Goal: Task Accomplishment & Management: Complete application form

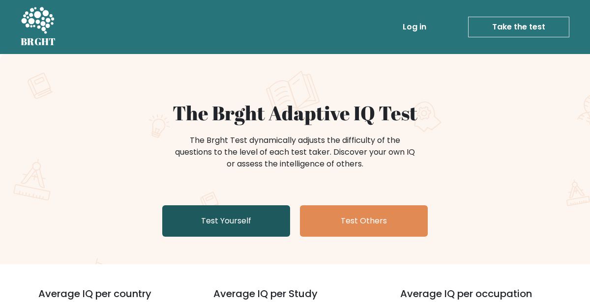
click at [259, 214] on link "Test Yourself" at bounding box center [226, 220] width 128 height 31
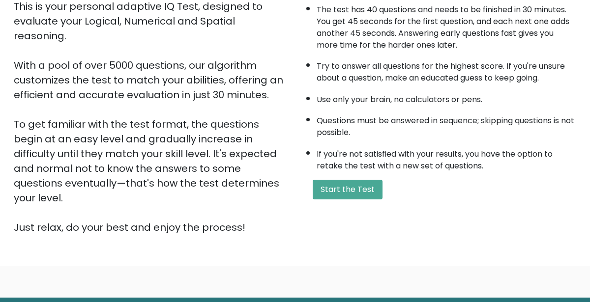
scroll to position [122, 0]
click at [345, 183] on button "Start the Test" at bounding box center [347, 190] width 70 height 20
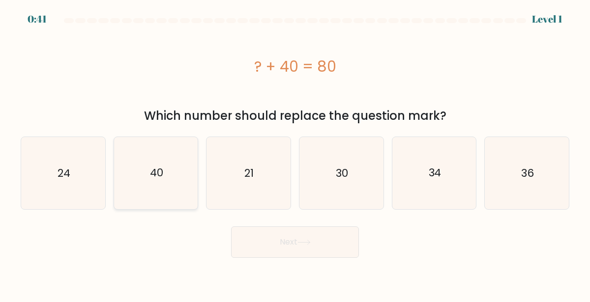
click at [168, 174] on icon "40" at bounding box center [156, 173] width 72 height 72
click at [295, 154] on input "b. 40" at bounding box center [295, 152] width 0 height 2
radio input "true"
click at [307, 249] on button "Next" at bounding box center [295, 241] width 128 height 31
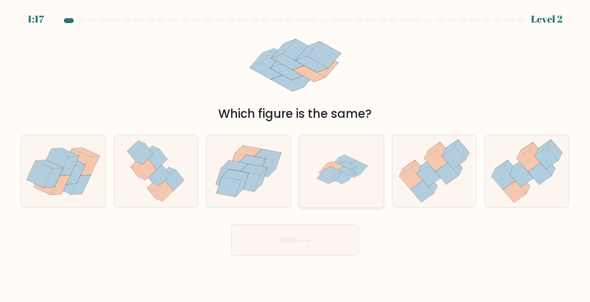
click at [332, 172] on icon at bounding box center [333, 171] width 18 height 8
click at [295, 154] on input "d." at bounding box center [295, 152] width 0 height 2
radio input "true"
click at [267, 241] on button "Next" at bounding box center [295, 240] width 128 height 31
click at [287, 242] on button "Next" at bounding box center [295, 240] width 128 height 31
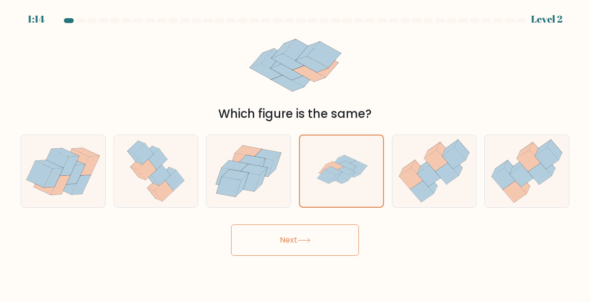
click at [283, 233] on button "Next" at bounding box center [295, 240] width 128 height 31
click at [339, 241] on button "Next" at bounding box center [295, 240] width 128 height 31
click at [250, 240] on button "Next" at bounding box center [295, 240] width 128 height 31
click at [265, 244] on button "Next" at bounding box center [295, 240] width 128 height 31
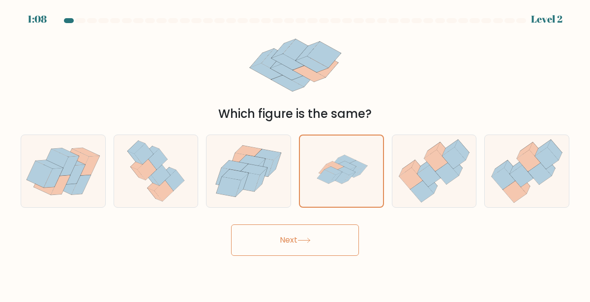
click at [307, 242] on icon at bounding box center [303, 240] width 13 height 5
click at [343, 187] on icon at bounding box center [341, 171] width 71 height 71
click at [295, 154] on input "d." at bounding box center [295, 152] width 0 height 2
click at [278, 264] on body "1:05 Level 2" at bounding box center [295, 151] width 590 height 302
click at [319, 208] on form at bounding box center [295, 137] width 590 height 238
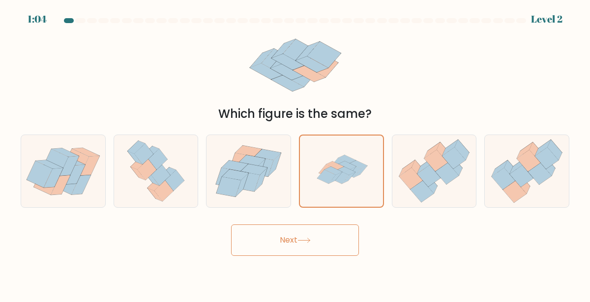
click at [300, 254] on button "Next" at bounding box center [295, 240] width 128 height 31
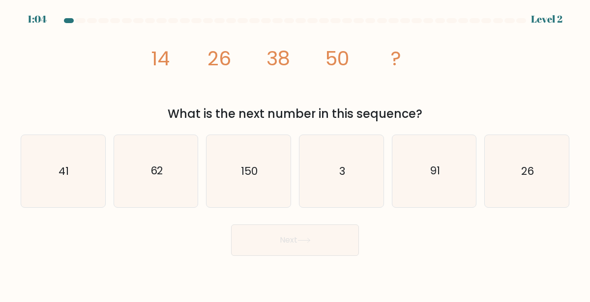
click at [300, 254] on button "Next" at bounding box center [295, 240] width 128 height 31
click at [148, 171] on icon "62" at bounding box center [156, 171] width 72 height 72
click at [295, 154] on input "b. 62" at bounding box center [295, 152] width 0 height 2
radio input "true"
click at [255, 231] on button "Next" at bounding box center [295, 240] width 128 height 31
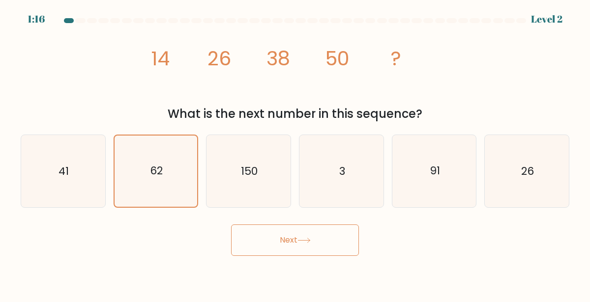
click at [306, 244] on button "Next" at bounding box center [295, 240] width 128 height 31
click at [306, 241] on icon at bounding box center [303, 240] width 13 height 5
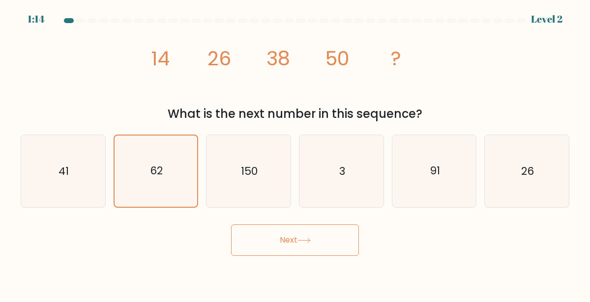
click at [306, 241] on icon at bounding box center [303, 240] width 13 height 5
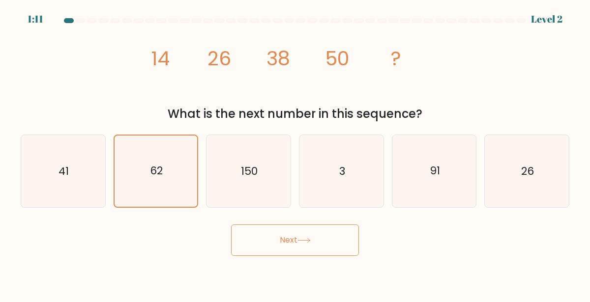
click at [299, 235] on button "Next" at bounding box center [295, 240] width 128 height 31
click at [159, 163] on icon "62" at bounding box center [155, 171] width 71 height 71
click at [295, 154] on input "b. 62" at bounding box center [295, 152] width 0 height 2
click at [314, 238] on button "Next" at bounding box center [295, 240] width 128 height 31
click at [276, 245] on button "Next" at bounding box center [295, 240] width 128 height 31
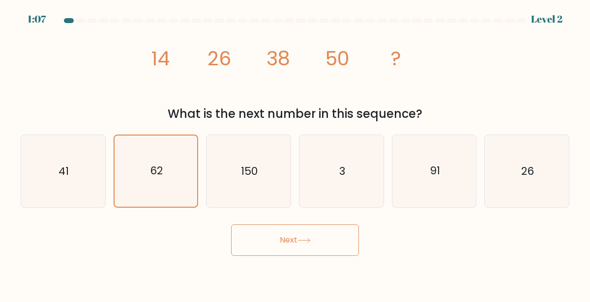
click at [279, 233] on button "Next" at bounding box center [295, 240] width 128 height 31
click at [278, 236] on button "Next" at bounding box center [295, 240] width 128 height 31
click at [280, 245] on button "Next" at bounding box center [295, 240] width 128 height 31
click at [281, 247] on button "Next" at bounding box center [295, 240] width 128 height 31
click at [278, 254] on button "Next" at bounding box center [295, 240] width 128 height 31
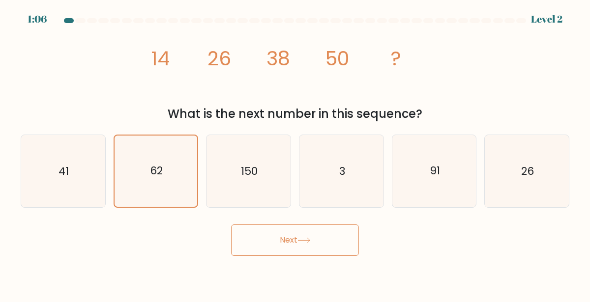
click at [276, 247] on button "Next" at bounding box center [295, 240] width 128 height 31
click at [272, 252] on button "Next" at bounding box center [295, 240] width 128 height 31
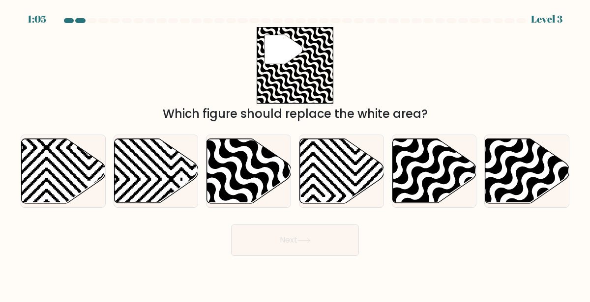
click at [283, 251] on button "Next" at bounding box center [295, 240] width 128 height 31
click at [229, 180] on icon at bounding box center [249, 171] width 84 height 64
click at [295, 154] on input "c." at bounding box center [295, 152] width 0 height 2
radio input "true"
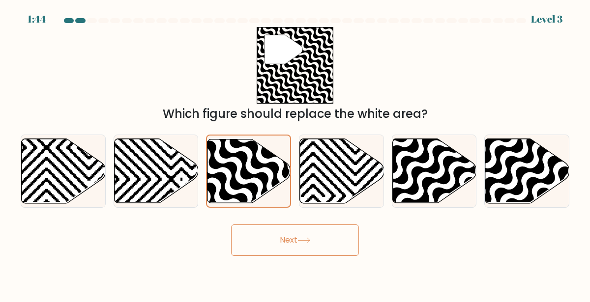
click at [318, 237] on button "Next" at bounding box center [295, 240] width 128 height 31
click at [300, 228] on button "Next" at bounding box center [295, 240] width 128 height 31
click at [320, 229] on button "Next" at bounding box center [295, 240] width 128 height 31
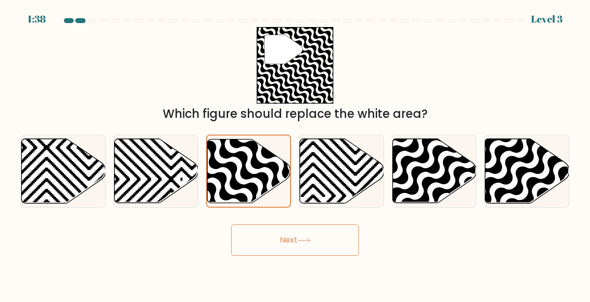
click at [320, 229] on button "Next" at bounding box center [295, 240] width 128 height 31
click at [237, 148] on icon at bounding box center [248, 171] width 83 height 63
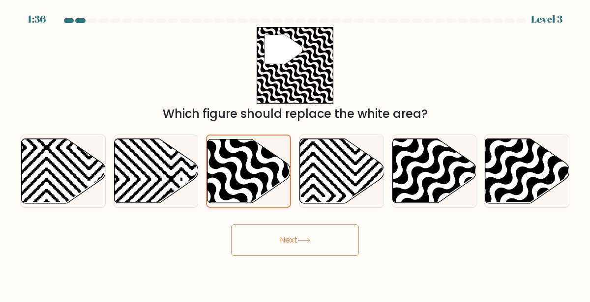
click at [295, 151] on input "c." at bounding box center [295, 152] width 0 height 2
click at [237, 148] on icon at bounding box center [248, 171] width 83 height 63
click at [295, 151] on input "c." at bounding box center [295, 152] width 0 height 2
click at [320, 245] on button "Next" at bounding box center [295, 240] width 128 height 31
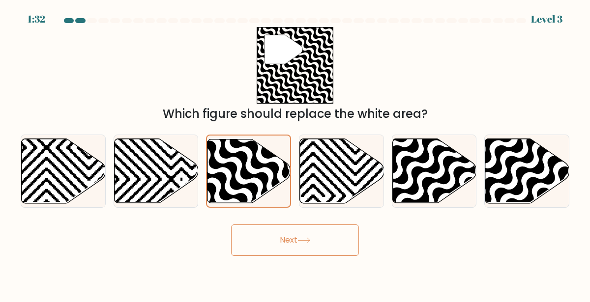
click at [321, 245] on button "Next" at bounding box center [295, 240] width 128 height 31
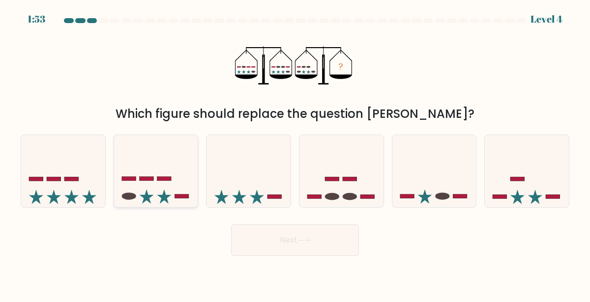
click at [163, 198] on icon at bounding box center [164, 197] width 14 height 14
click at [295, 154] on input "b." at bounding box center [295, 152] width 0 height 2
radio input "true"
click at [311, 241] on icon at bounding box center [303, 240] width 13 height 5
click at [309, 238] on icon at bounding box center [303, 240] width 13 height 5
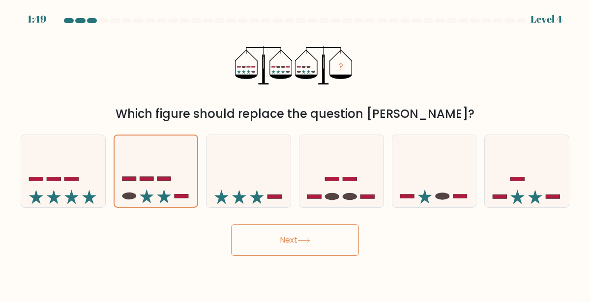
click at [309, 238] on icon at bounding box center [303, 240] width 13 height 5
click at [306, 230] on button "Next" at bounding box center [295, 240] width 128 height 31
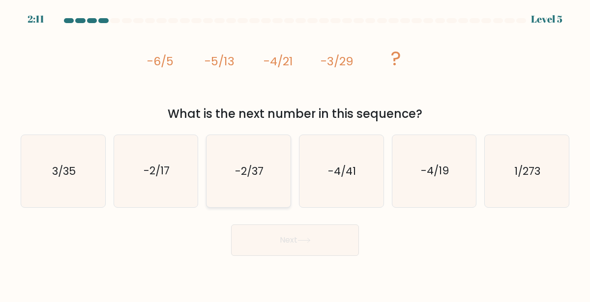
click at [246, 171] on text "-2/37" at bounding box center [249, 171] width 28 height 15
click at [295, 154] on input "c. -2/37" at bounding box center [295, 152] width 0 height 2
radio input "true"
click at [288, 240] on button "Next" at bounding box center [295, 240] width 128 height 31
click at [304, 241] on icon at bounding box center [304, 240] width 12 height 4
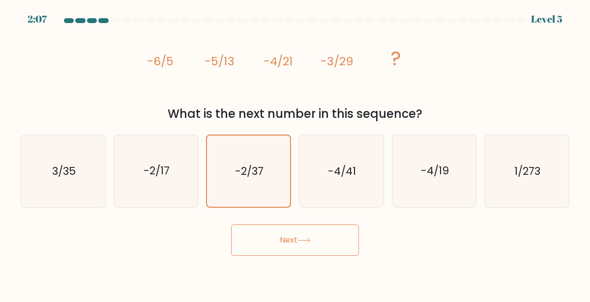
click at [304, 241] on icon at bounding box center [304, 240] width 12 height 4
click at [305, 235] on button "Next" at bounding box center [295, 240] width 128 height 31
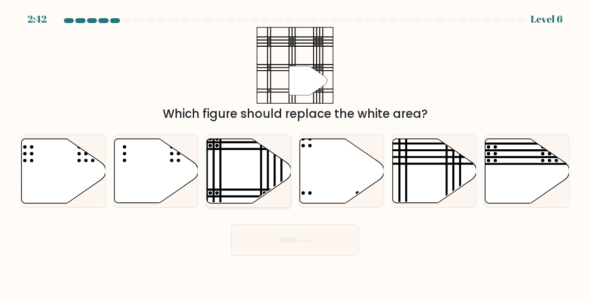
click at [252, 164] on icon at bounding box center [249, 171] width 84 height 64
click at [295, 154] on input "c." at bounding box center [295, 152] width 0 height 2
radio input "true"
click at [305, 235] on button "Next" at bounding box center [295, 240] width 128 height 31
click at [288, 242] on button "Next" at bounding box center [295, 240] width 128 height 31
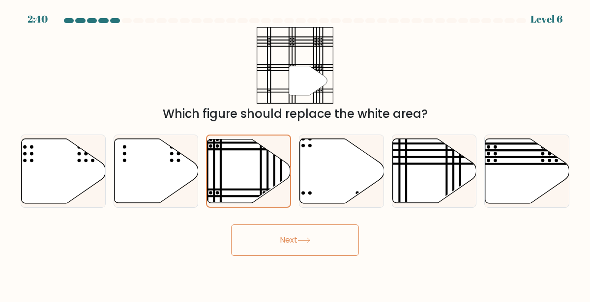
click at [291, 244] on button "Next" at bounding box center [295, 240] width 128 height 31
click at [306, 236] on button "Next" at bounding box center [295, 240] width 128 height 31
click at [304, 244] on button "Next" at bounding box center [295, 240] width 128 height 31
click at [303, 244] on button "Next" at bounding box center [295, 240] width 128 height 31
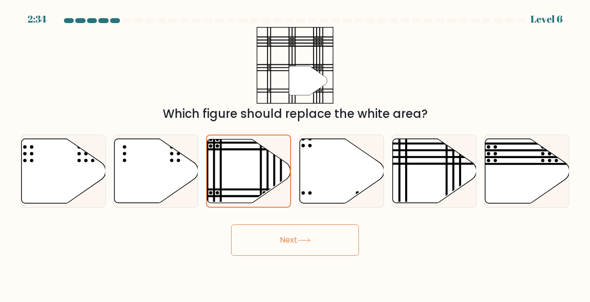
click at [303, 244] on button "Next" at bounding box center [295, 240] width 128 height 31
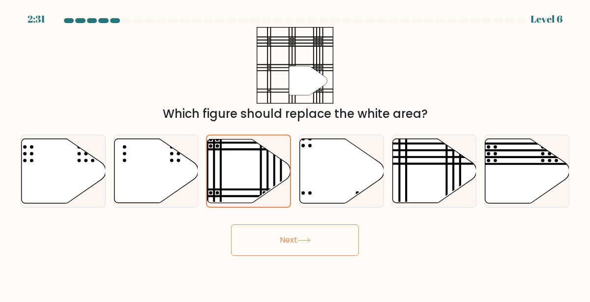
click at [318, 244] on button "Next" at bounding box center [295, 240] width 128 height 31
click at [292, 230] on button "Next" at bounding box center [295, 240] width 128 height 31
click at [253, 257] on body "2:26 Level 6" at bounding box center [295, 151] width 590 height 302
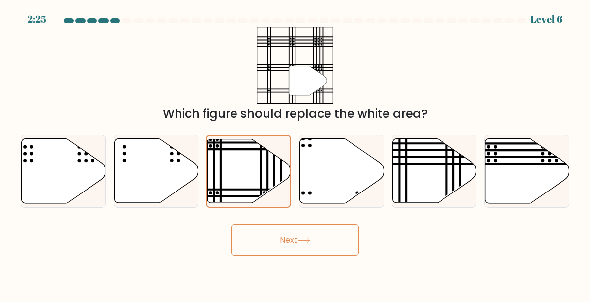
click at [253, 249] on button "Next" at bounding box center [295, 240] width 128 height 31
click at [269, 173] on icon at bounding box center [248, 171] width 83 height 63
click at [295, 154] on input "c." at bounding box center [295, 152] width 0 height 2
click at [253, 245] on button "Next" at bounding box center [295, 240] width 128 height 31
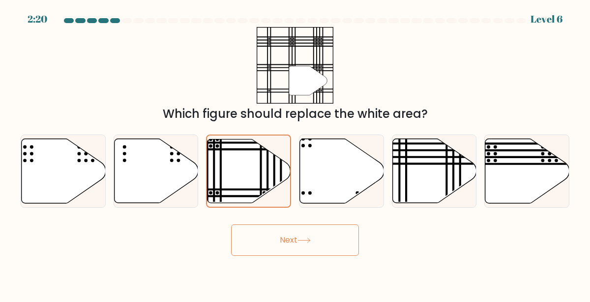
click at [238, 227] on button "Next" at bounding box center [295, 240] width 128 height 31
click at [295, 230] on button "Next" at bounding box center [295, 240] width 128 height 31
click at [308, 234] on button "Next" at bounding box center [295, 240] width 128 height 31
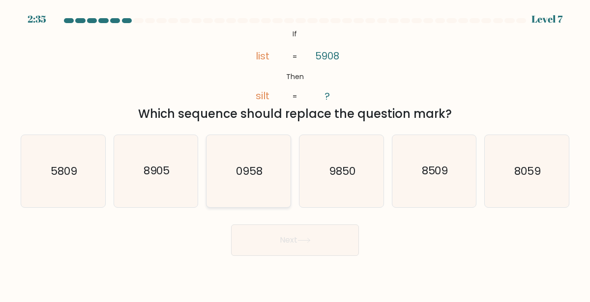
click at [231, 170] on icon "0958" at bounding box center [248, 171] width 72 height 72
click at [295, 154] on input "c. 0958" at bounding box center [295, 152] width 0 height 2
radio input "true"
click at [310, 239] on icon at bounding box center [304, 240] width 12 height 4
click at [310, 239] on icon at bounding box center [303, 240] width 13 height 5
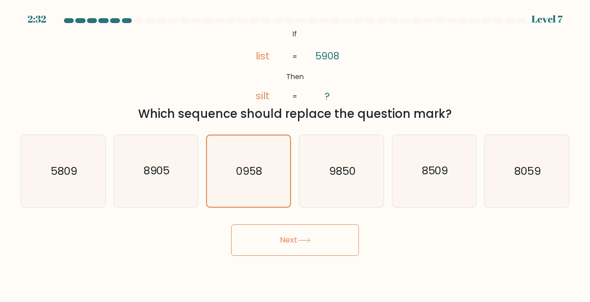
click at [310, 239] on icon at bounding box center [303, 240] width 13 height 5
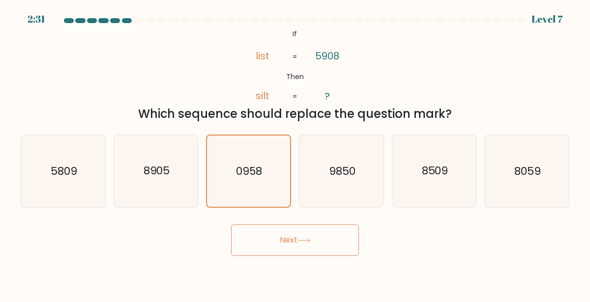
click at [310, 239] on icon at bounding box center [303, 240] width 13 height 5
click at [316, 243] on button "Next" at bounding box center [295, 240] width 128 height 31
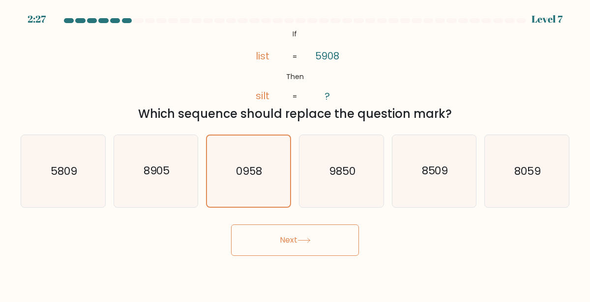
click at [316, 243] on button "Next" at bounding box center [295, 240] width 128 height 31
click at [252, 193] on icon "0958" at bounding box center [248, 171] width 71 height 71
click at [295, 154] on input "c. 0958" at bounding box center [295, 152] width 0 height 2
click at [269, 250] on button "Next" at bounding box center [295, 240] width 128 height 31
click at [267, 244] on button "Next" at bounding box center [295, 240] width 128 height 31
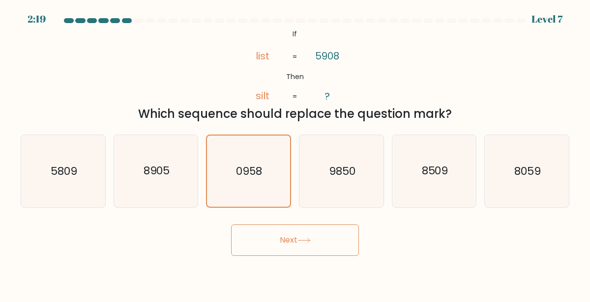
click at [267, 243] on button "Next" at bounding box center [295, 240] width 128 height 31
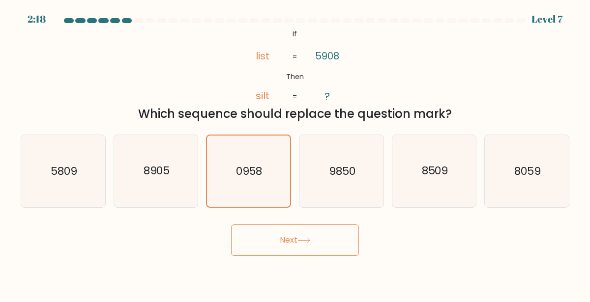
click at [267, 243] on button "Next" at bounding box center [295, 240] width 128 height 31
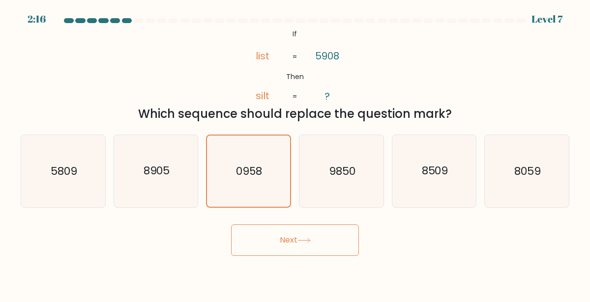
click at [231, 225] on button "Next" at bounding box center [295, 240] width 128 height 31
click at [282, 235] on button "Next" at bounding box center [295, 240] width 128 height 31
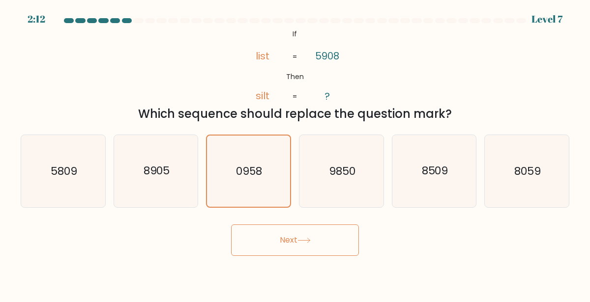
click at [282, 235] on button "Next" at bounding box center [295, 240] width 128 height 31
click at [226, 111] on div "Which sequence should replace the question mark?" at bounding box center [295, 114] width 537 height 18
click at [230, 130] on div "a. 5809 b. 8905 c." at bounding box center [295, 167] width 556 height 81
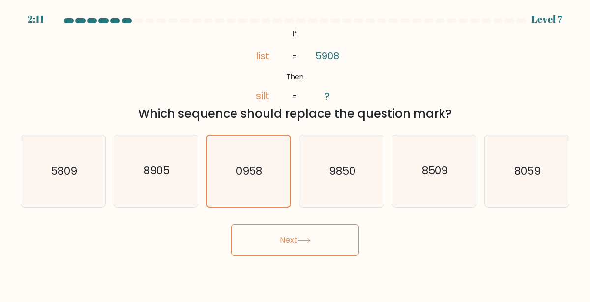
click at [230, 130] on div "a. 5809 b. 8905 c." at bounding box center [295, 167] width 556 height 81
click at [231, 131] on div "a. 5809 b. 8905 c." at bounding box center [295, 167] width 556 height 81
click at [244, 151] on icon "0958" at bounding box center [248, 171] width 71 height 71
click at [295, 151] on input "c. 0958" at bounding box center [295, 152] width 0 height 2
drag, startPoint x: 244, startPoint y: 151, endPoint x: 248, endPoint y: 161, distance: 11.0
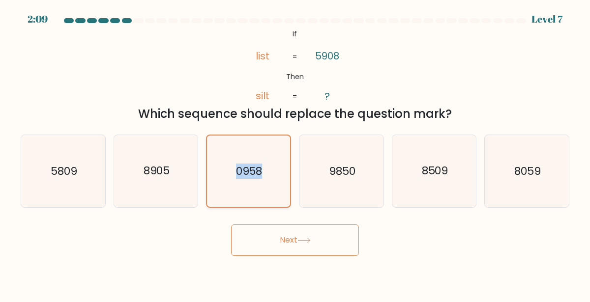
click at [248, 161] on icon "0958" at bounding box center [248, 171] width 71 height 71
click at [295, 154] on input "c. 0958" at bounding box center [295, 152] width 0 height 2
click at [262, 193] on icon "0958" at bounding box center [248, 171] width 71 height 71
click at [295, 154] on input "c. 0958" at bounding box center [295, 152] width 0 height 2
click at [286, 229] on button "Next" at bounding box center [295, 240] width 128 height 31
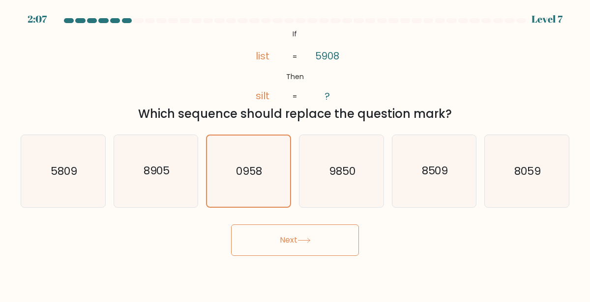
click at [286, 229] on button "Next" at bounding box center [295, 240] width 128 height 31
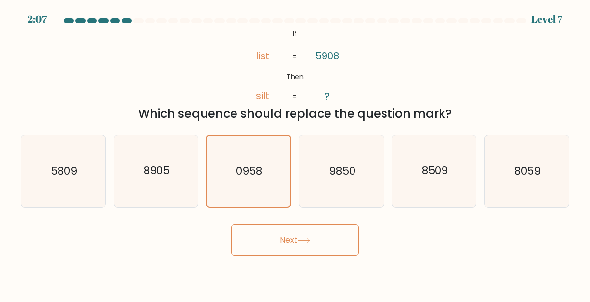
click at [286, 229] on button "Next" at bounding box center [295, 240] width 128 height 31
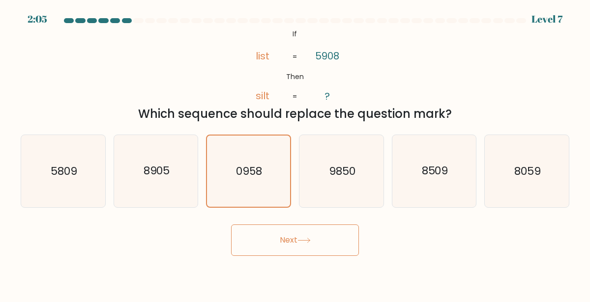
click at [286, 229] on button "Next" at bounding box center [295, 240] width 128 height 31
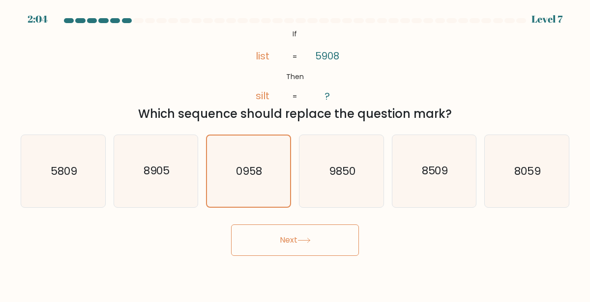
click at [286, 229] on button "Next" at bounding box center [295, 240] width 128 height 31
click at [287, 228] on button "Next" at bounding box center [295, 240] width 128 height 31
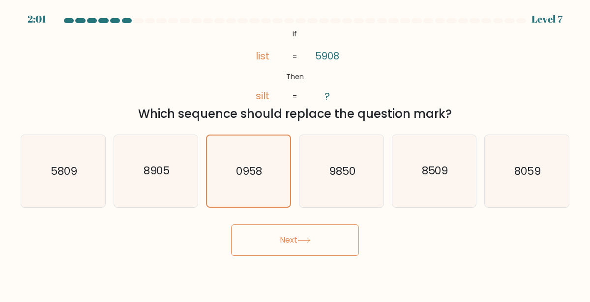
click at [281, 243] on button "Next" at bounding box center [295, 240] width 128 height 31
click at [408, 271] on body "1:59 Level 7 If" at bounding box center [295, 151] width 590 height 302
click at [303, 246] on button "Next" at bounding box center [295, 240] width 128 height 31
click at [296, 240] on button "Next" at bounding box center [295, 240] width 128 height 31
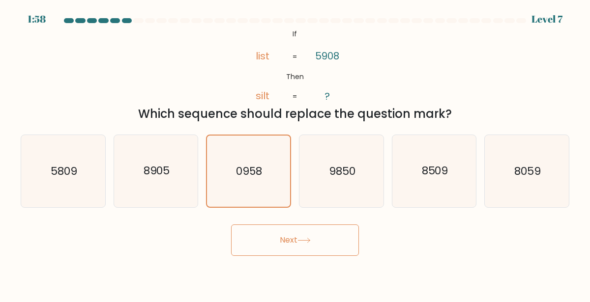
click at [291, 243] on button "Next" at bounding box center [295, 240] width 128 height 31
click at [296, 244] on button "Next" at bounding box center [295, 240] width 128 height 31
click at [390, 58] on div "@import url('https://fonts.googleapis.com/css?family=Abril+Fatface:400,100,100i…" at bounding box center [295, 75] width 560 height 96
click at [165, 177] on text "8905" at bounding box center [156, 171] width 27 height 15
click at [295, 154] on input "b. 8905" at bounding box center [295, 152] width 0 height 2
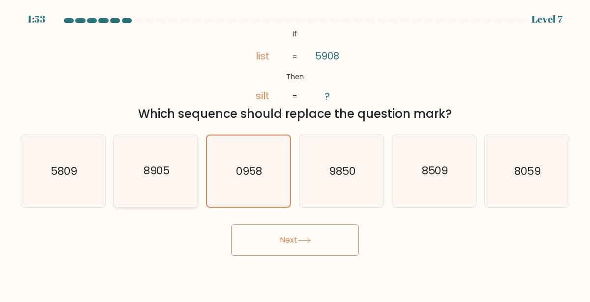
radio input "true"
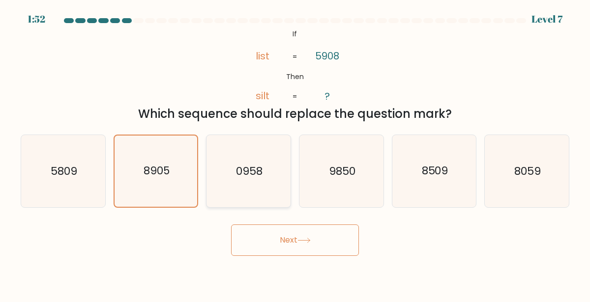
click at [250, 170] on text "0958" at bounding box center [249, 171] width 27 height 15
click at [295, 154] on input "c. 0958" at bounding box center [295, 152] width 0 height 2
radio input "true"
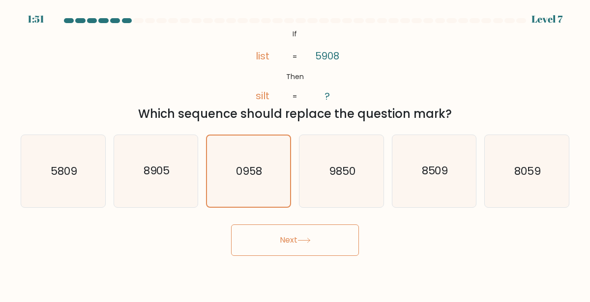
click at [296, 240] on button "Next" at bounding box center [295, 240] width 128 height 31
click at [288, 238] on button "Next" at bounding box center [295, 240] width 128 height 31
click at [287, 233] on button "Next" at bounding box center [295, 240] width 128 height 31
click at [288, 236] on button "Next" at bounding box center [295, 240] width 128 height 31
click at [290, 232] on button "Next" at bounding box center [295, 240] width 128 height 31
